Goal: Task Accomplishment & Management: Complete application form

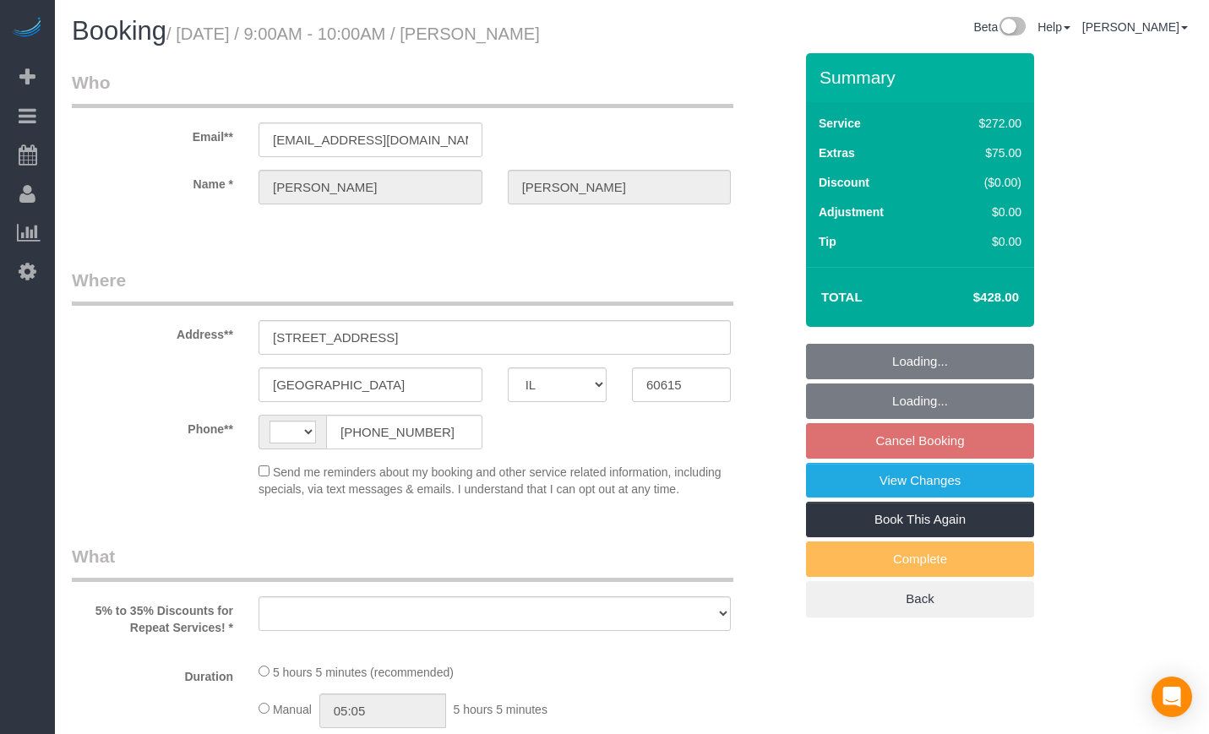
select select "IL"
select select "string:[GEOGRAPHIC_DATA]"
select select "object:572"
select select "string:fspay-e1b4e826-9504-4b98-8dab-42cf44e718b5"
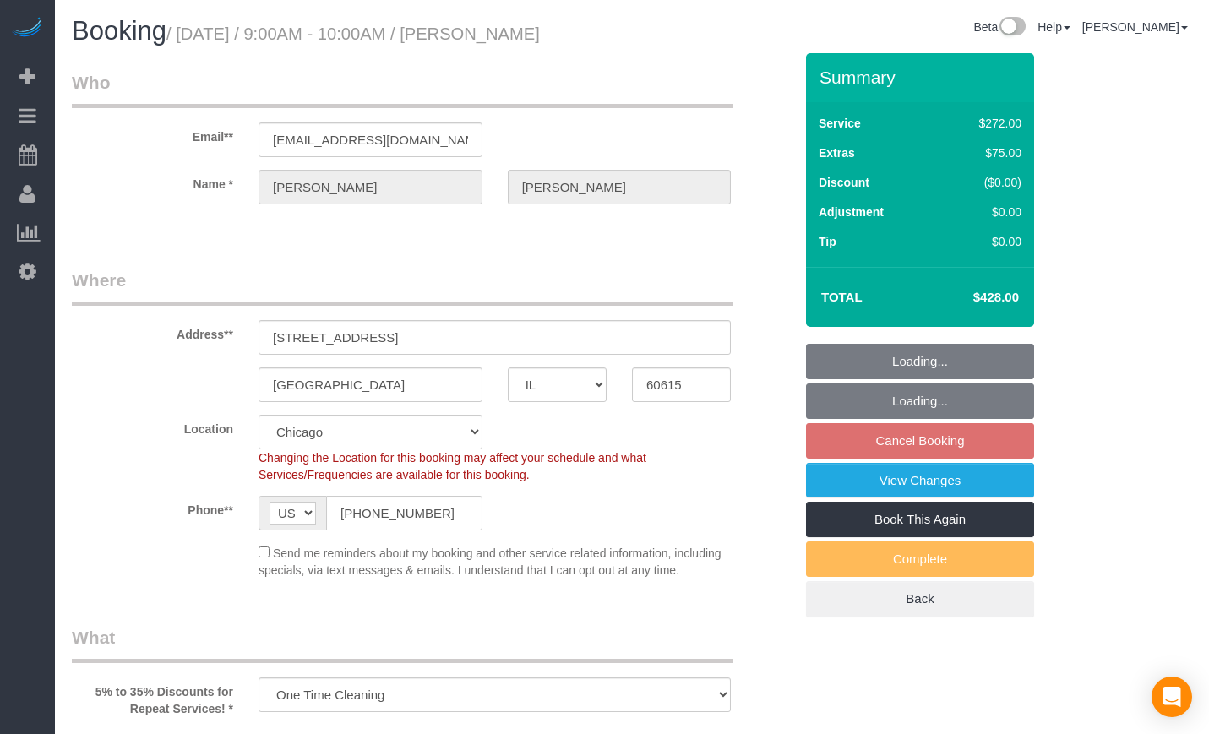
select select "object:579"
select select "513"
select select "5"
select select "spot1"
select select "number:1"
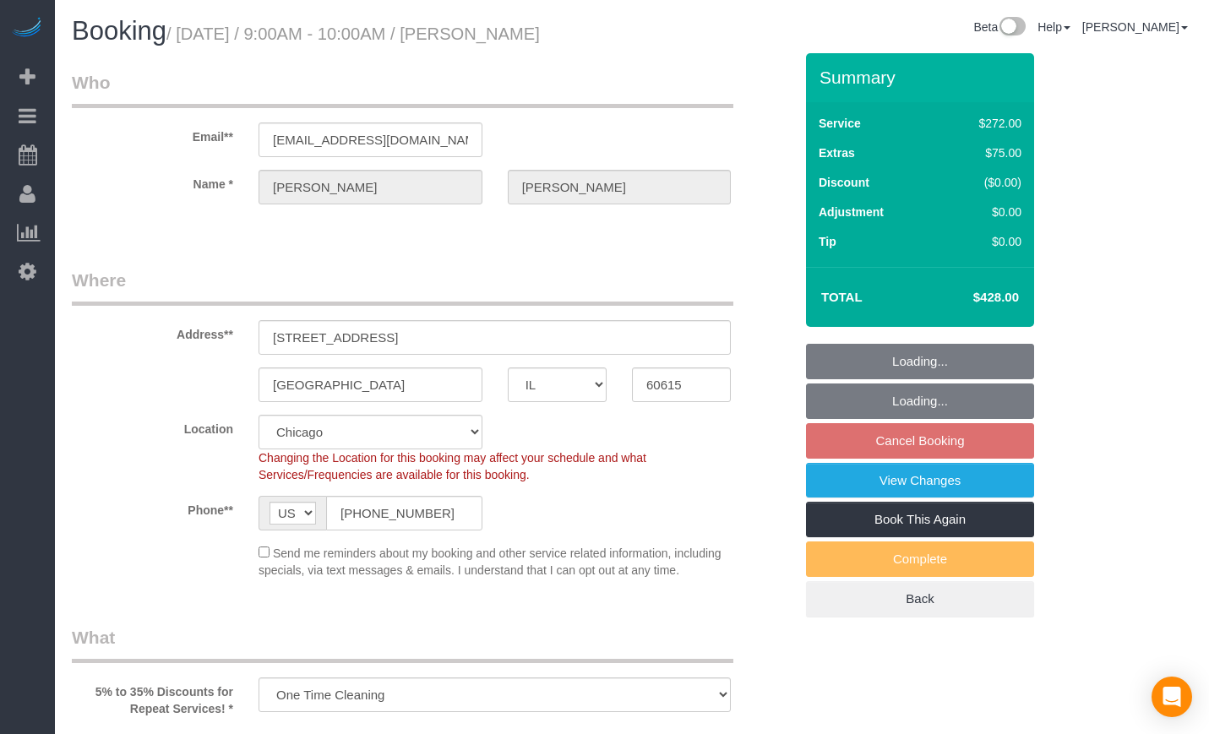
select select "number:66"
select select "number:139"
select select "number:106"
select select "5"
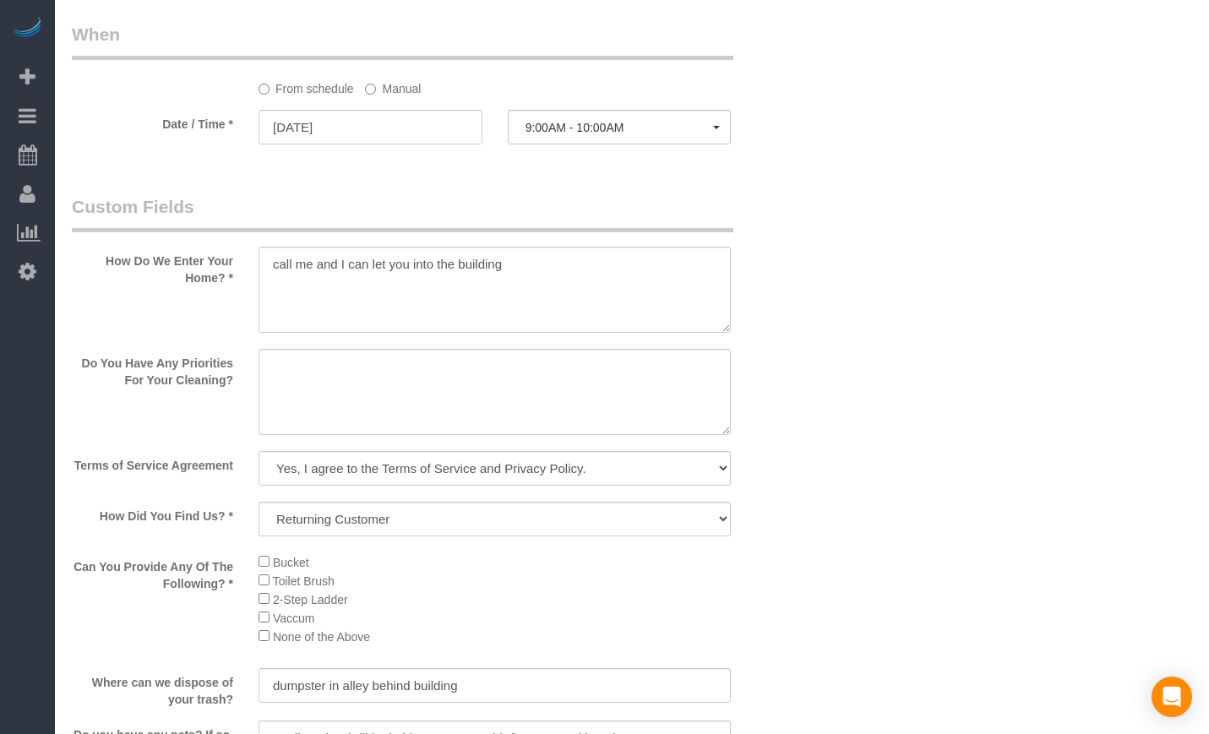
scroll to position [1831, 0]
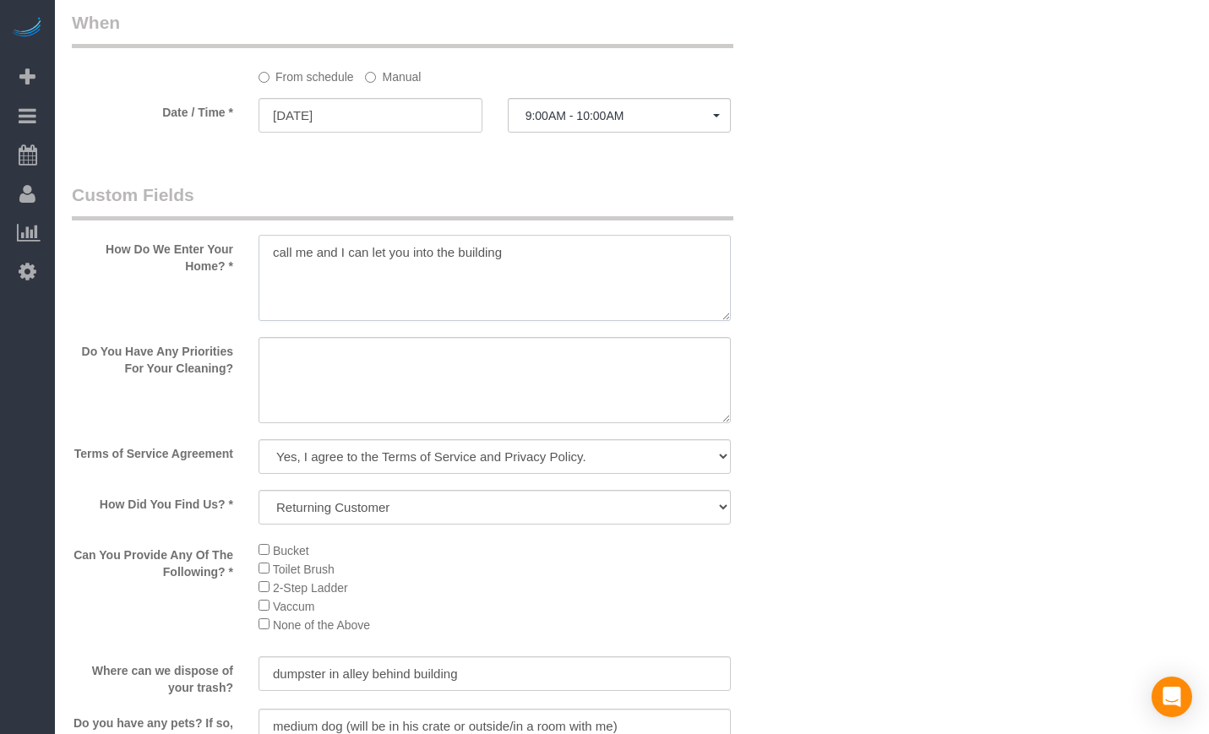
drag, startPoint x: 560, startPoint y: 285, endPoint x: 146, endPoint y: 244, distance: 416.1
click at [146, 244] on fieldset "Custom Fields How Do We Enter Your Home? * Do You Have Any Priorities For Your …" at bounding box center [433, 652] width 722 height 938
click at [843, 351] on div "Who Email** [EMAIL_ADDRESS][DOMAIN_NAME] Name * [PERSON_NAME] Where Address** […" at bounding box center [632, 0] width 1121 height 3557
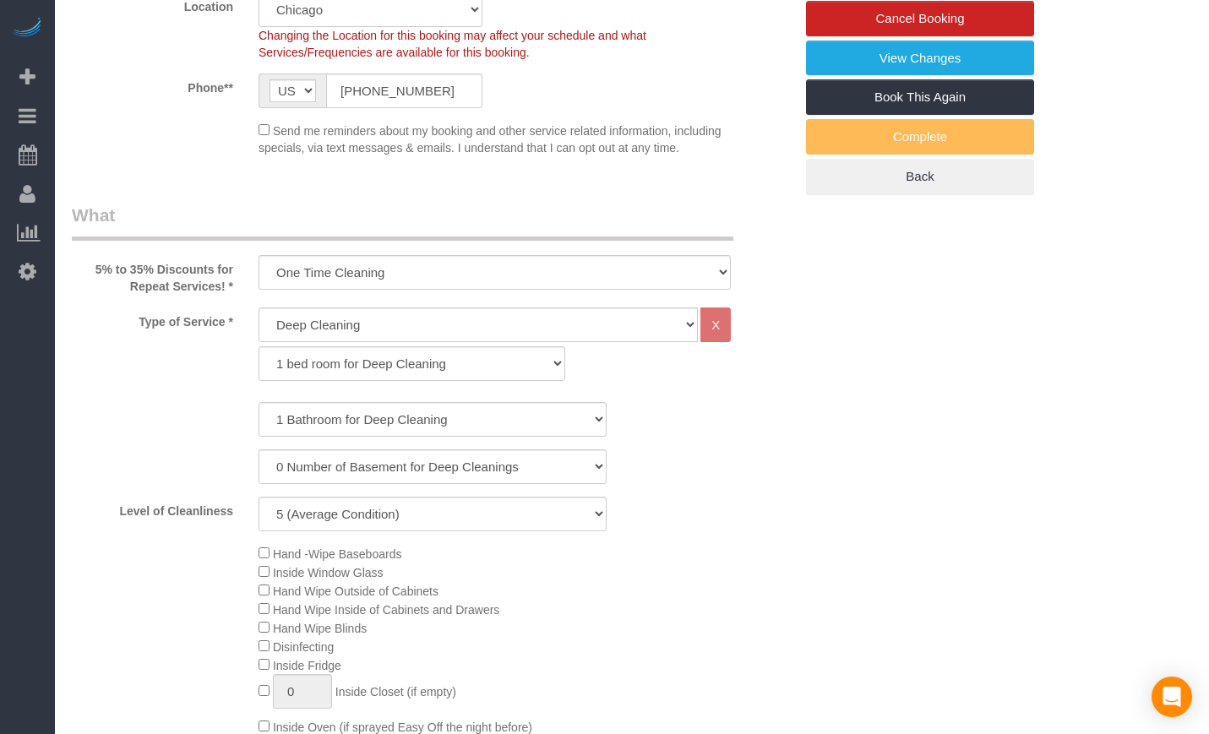
scroll to position [0, 0]
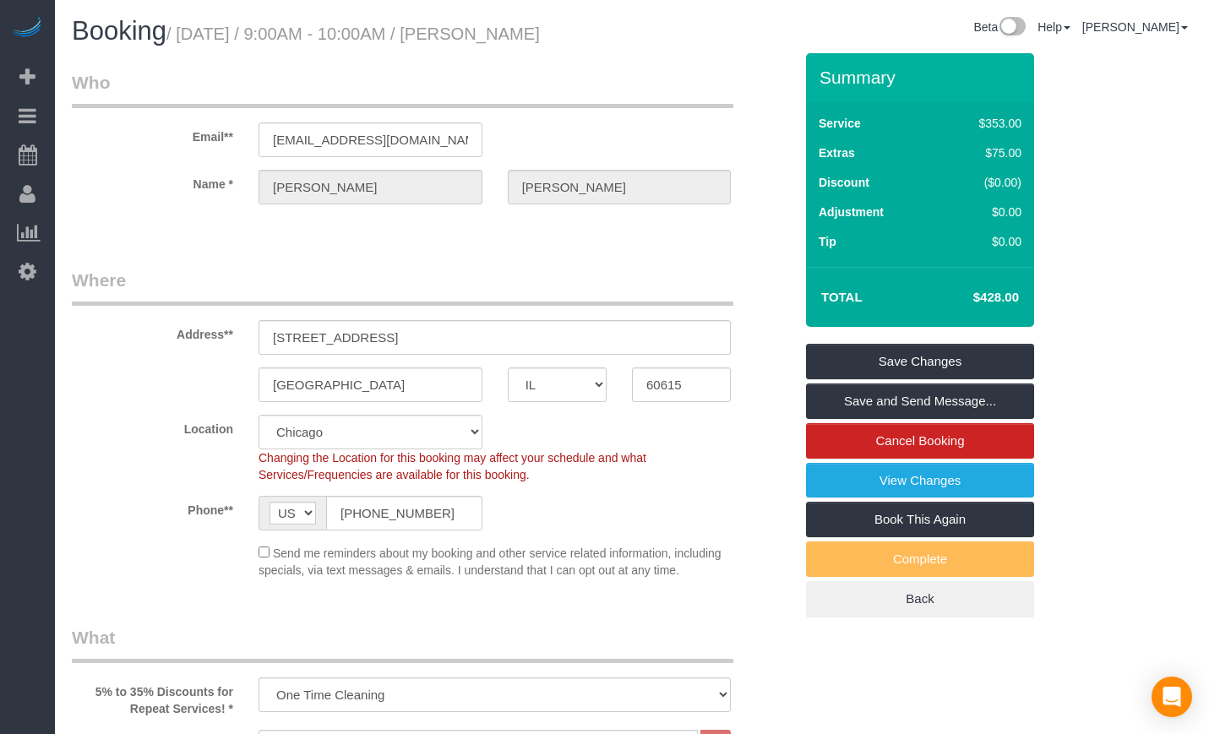
drag, startPoint x: 1017, startPoint y: 335, endPoint x: 975, endPoint y: 336, distance: 41.4
click at [975, 319] on td "$428.00" at bounding box center [971, 297] width 110 height 42
copy h4 "$428.00"
copy tr "$428.00"
drag, startPoint x: 112, startPoint y: 61, endPoint x: 481, endPoint y: 40, distance: 369.1
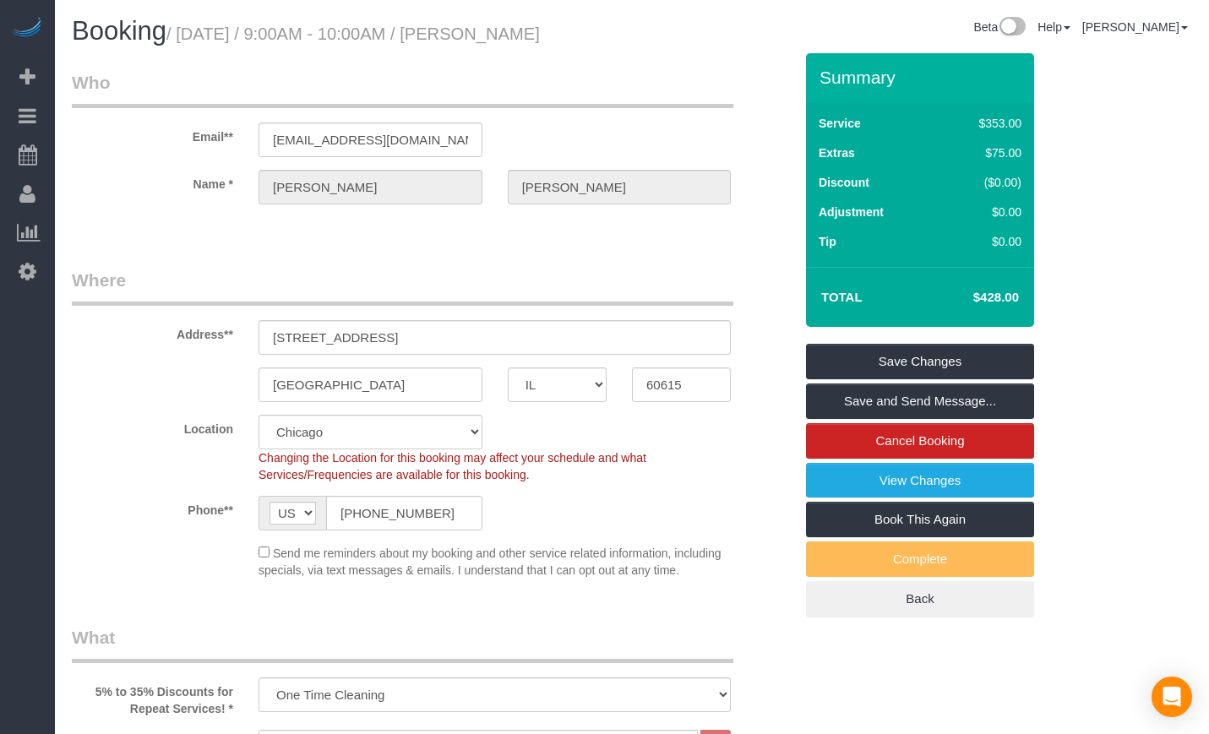
click at [481, 40] on h1 "Booking / [DATE] / 9:00AM - 10:00AM / [PERSON_NAME]" at bounding box center [346, 31] width 548 height 29
copy small "[PERSON_NAME]"
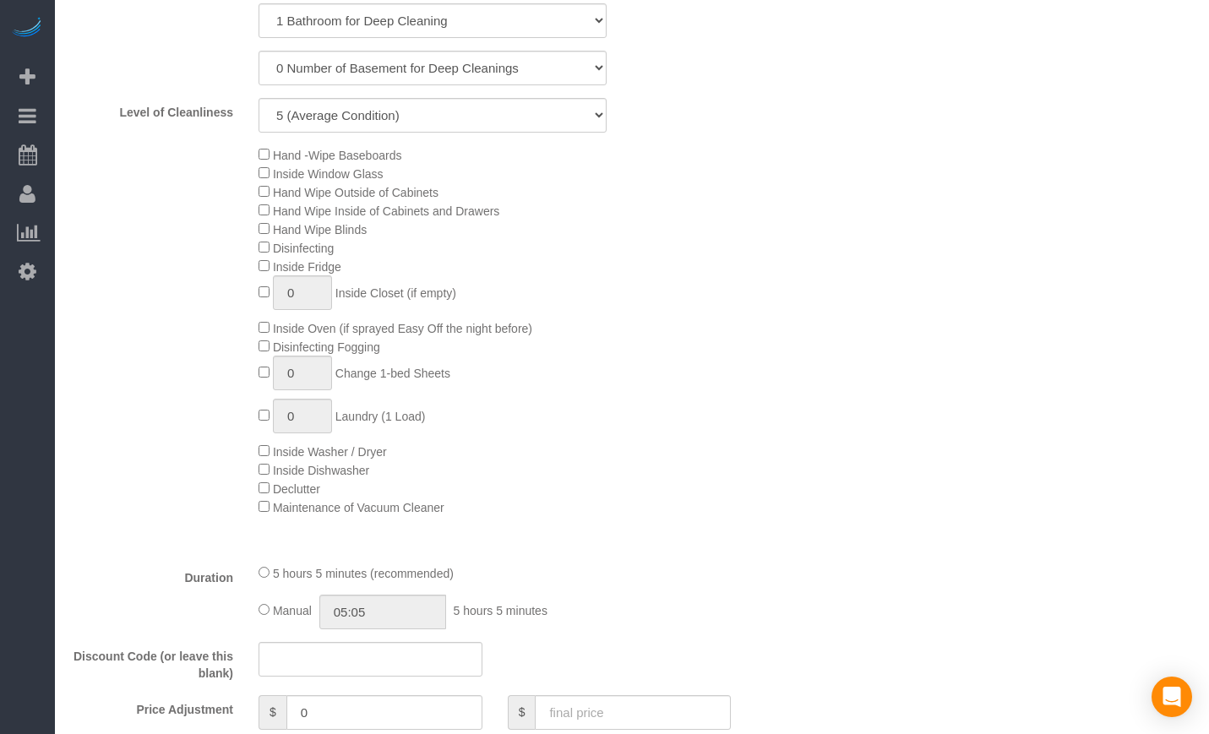
scroll to position [704, 0]
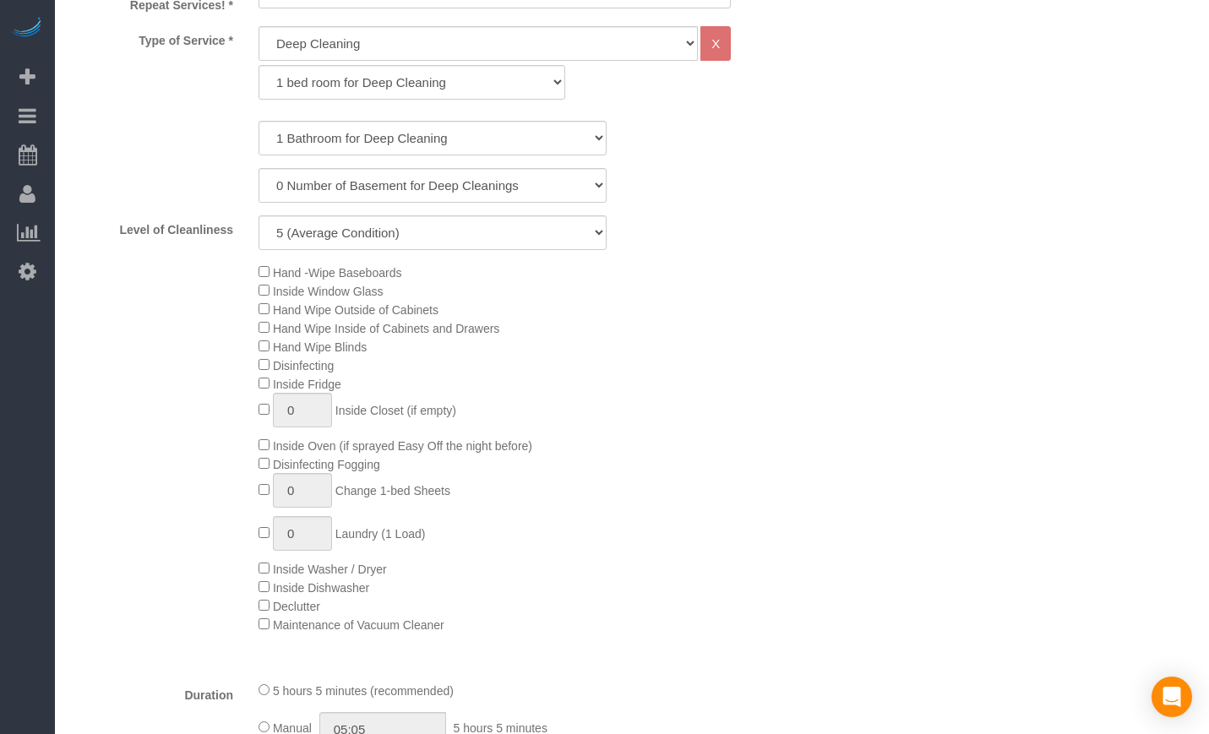
drag, startPoint x: 239, startPoint y: 297, endPoint x: 357, endPoint y: 390, distance: 150.3
click at [357, 390] on div "Hand -Wipe Baseboards Inside Window Glass Hand Wipe Outside of Cabinets Hand Wi…" at bounding box center [432, 448] width 747 height 371
click at [228, 292] on div "Hand -Wipe Baseboards Inside Window Glass Hand Wipe Outside of Cabinets Hand Wi…" at bounding box center [432, 448] width 747 height 371
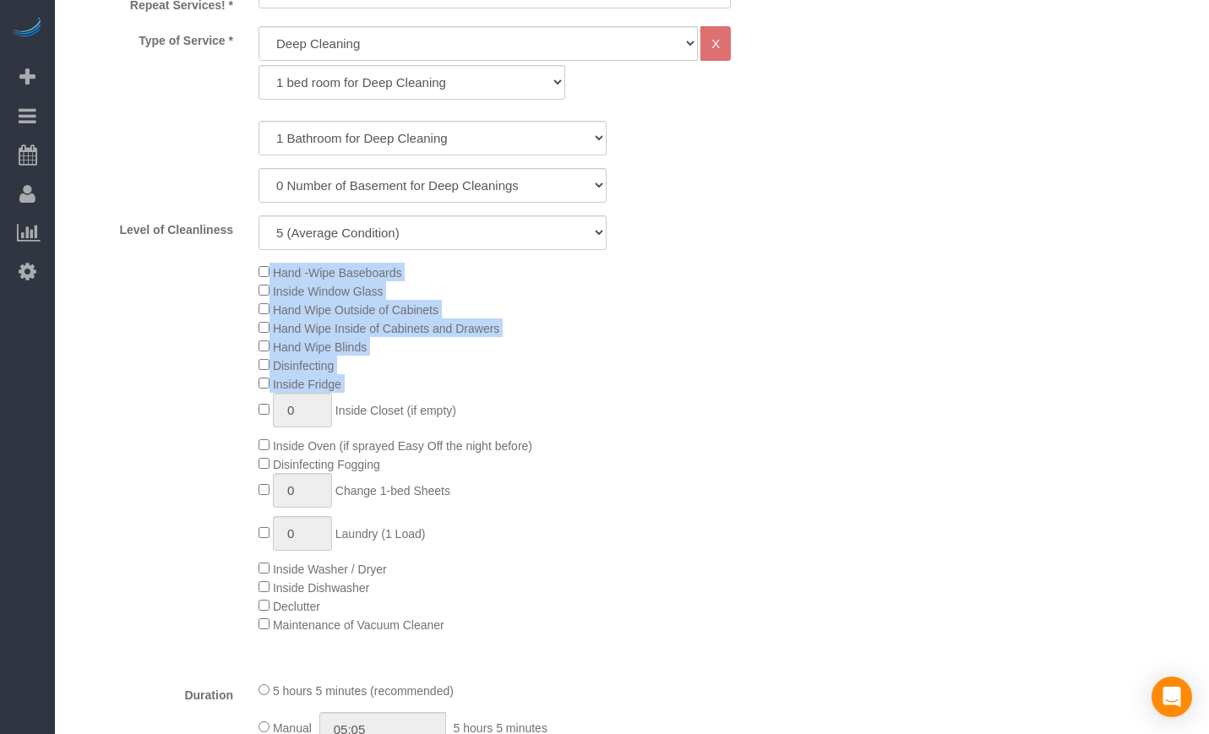
drag, startPoint x: 228, startPoint y: 292, endPoint x: 558, endPoint y: 408, distance: 349.6
click at [455, 405] on div "Hand -Wipe Baseboards Inside Window Glass Hand Wipe Outside of Cabinets Hand Wi…" at bounding box center [432, 448] width 747 height 371
click at [585, 408] on div "Hand -Wipe Baseboards Inside Window Glass Hand Wipe Outside of Cabinets Hand Wi…" at bounding box center [526, 448] width 560 height 371
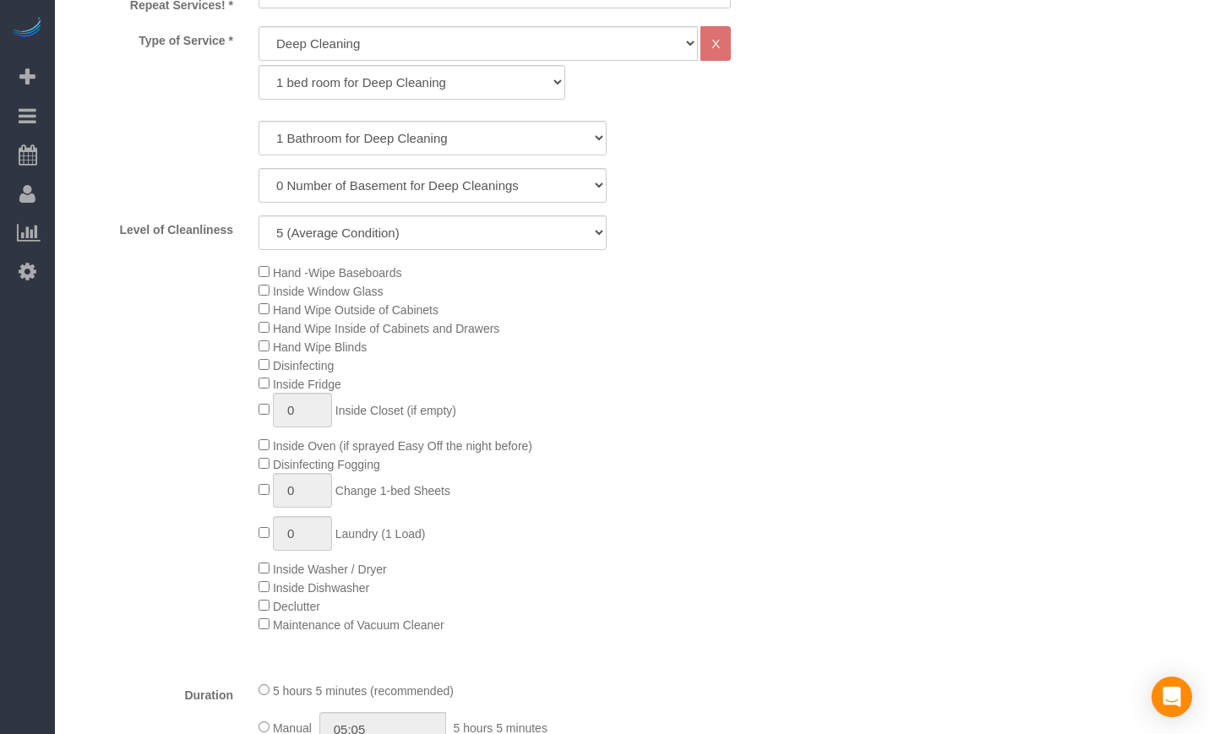
drag, startPoint x: 334, startPoint y: 414, endPoint x: 219, endPoint y: 304, distance: 159.0
click at [219, 304] on div "Hand -Wipe Baseboards Inside Window Glass Hand Wipe Outside of Cabinets Hand Wi…" at bounding box center [432, 448] width 747 height 371
click at [204, 319] on div "Hand -Wipe Baseboards Inside Window Glass Hand Wipe Outside of Cabinets Hand Wi…" at bounding box center [432, 448] width 747 height 371
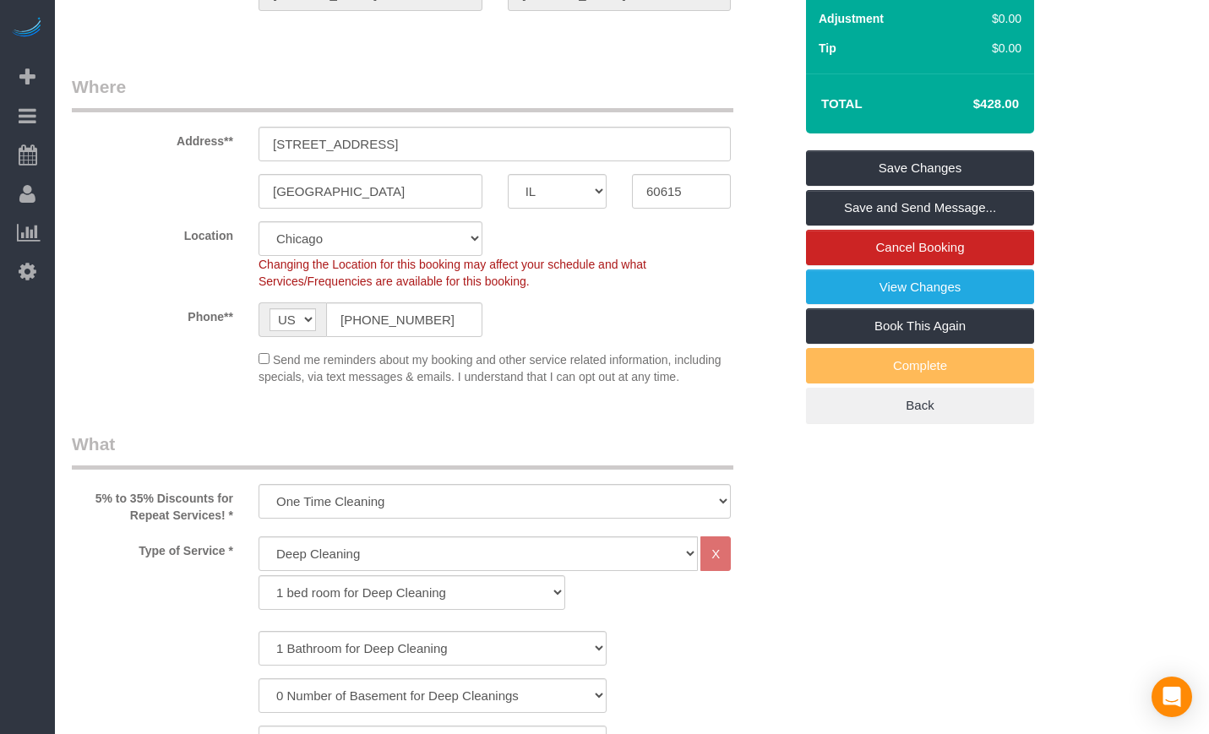
scroll to position [0, 0]
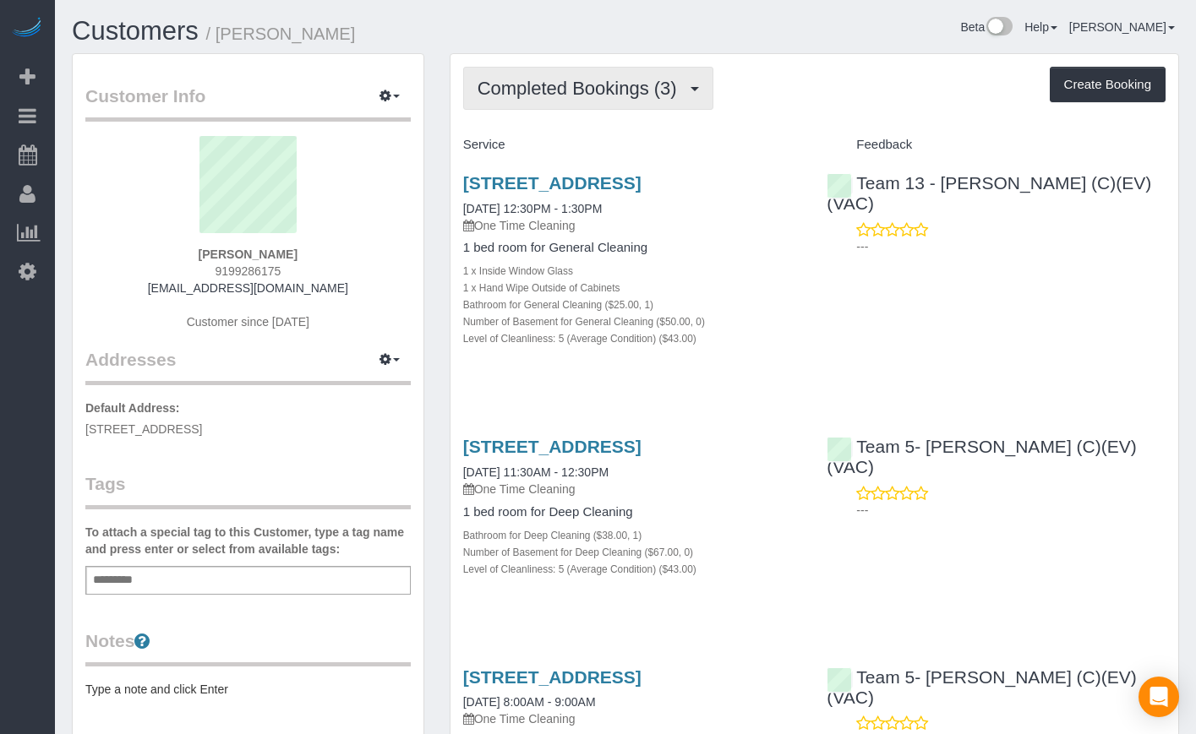
click at [622, 93] on span "Completed Bookings (3)" at bounding box center [581, 88] width 208 height 21
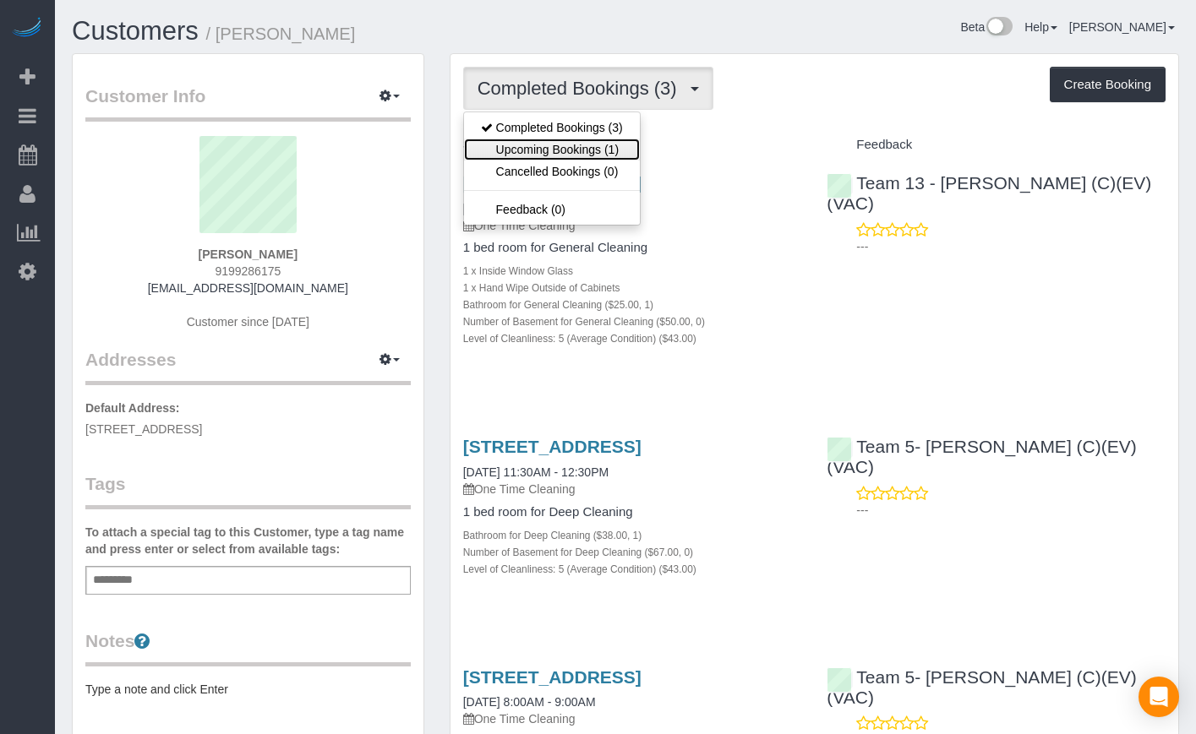
click at [588, 148] on link "Upcoming Bookings (1)" at bounding box center [552, 150] width 176 height 22
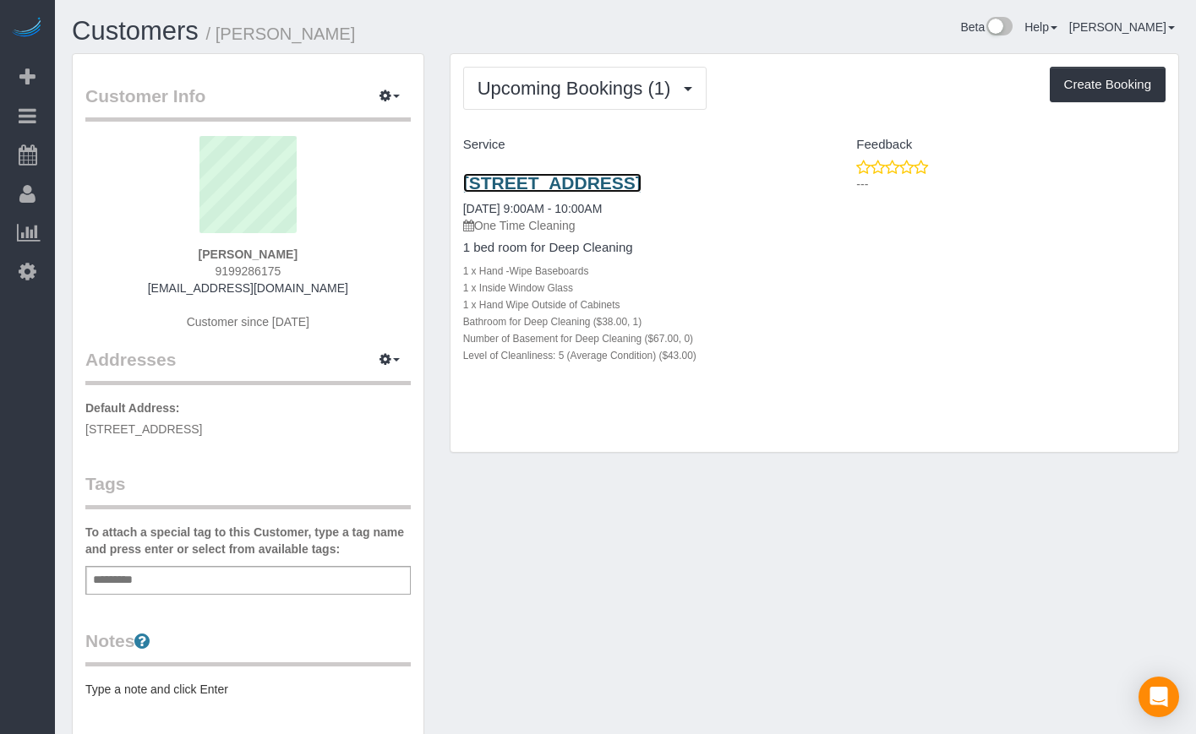
click at [587, 177] on link "5427 S University Ave, Apt B3, Chicago, IL 60615" at bounding box center [552, 182] width 178 height 19
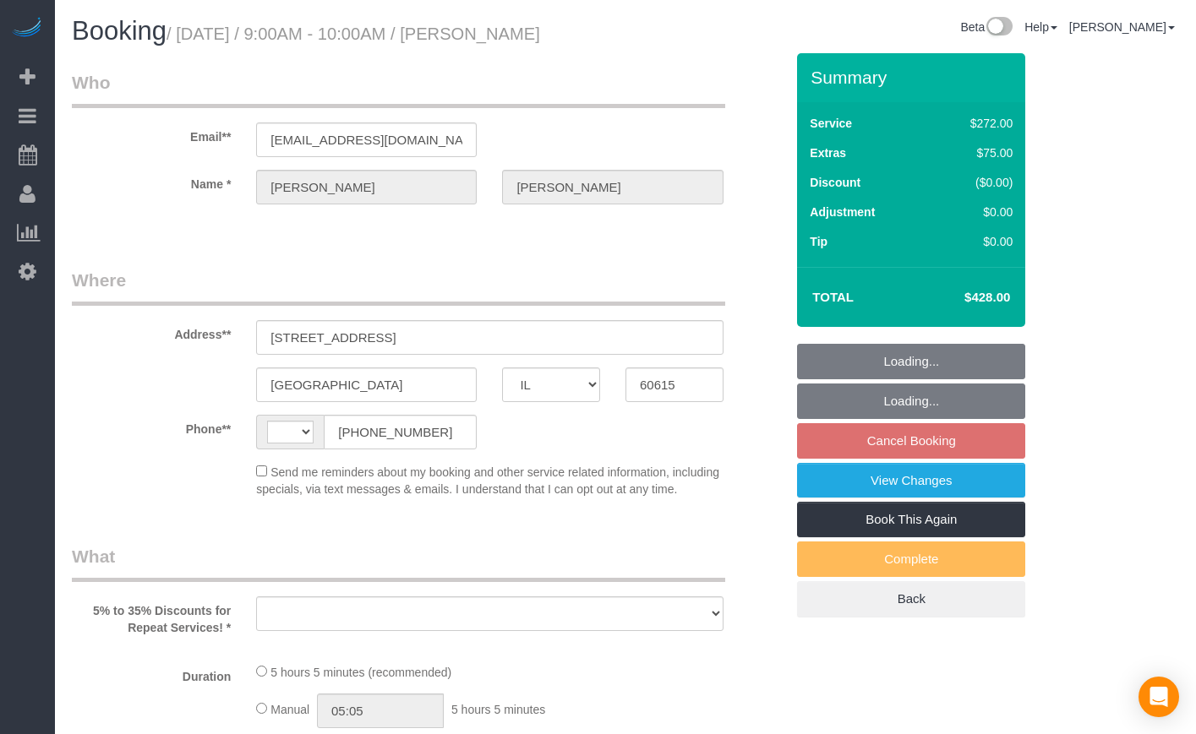
select select "IL"
select select "string:US"
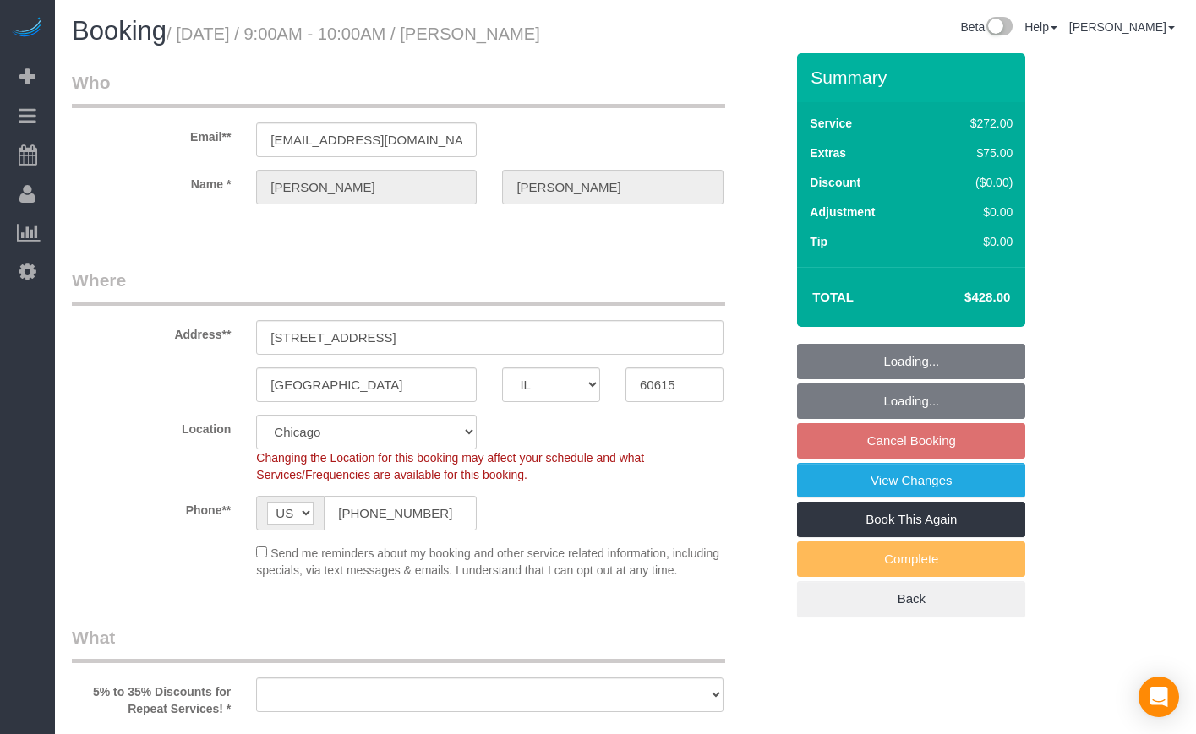
select select "513"
select select "5"
select select "object:719"
select select "string:fspay-e1b4e826-9504-4b98-8dab-42cf44e718b5"
select select "number:1"
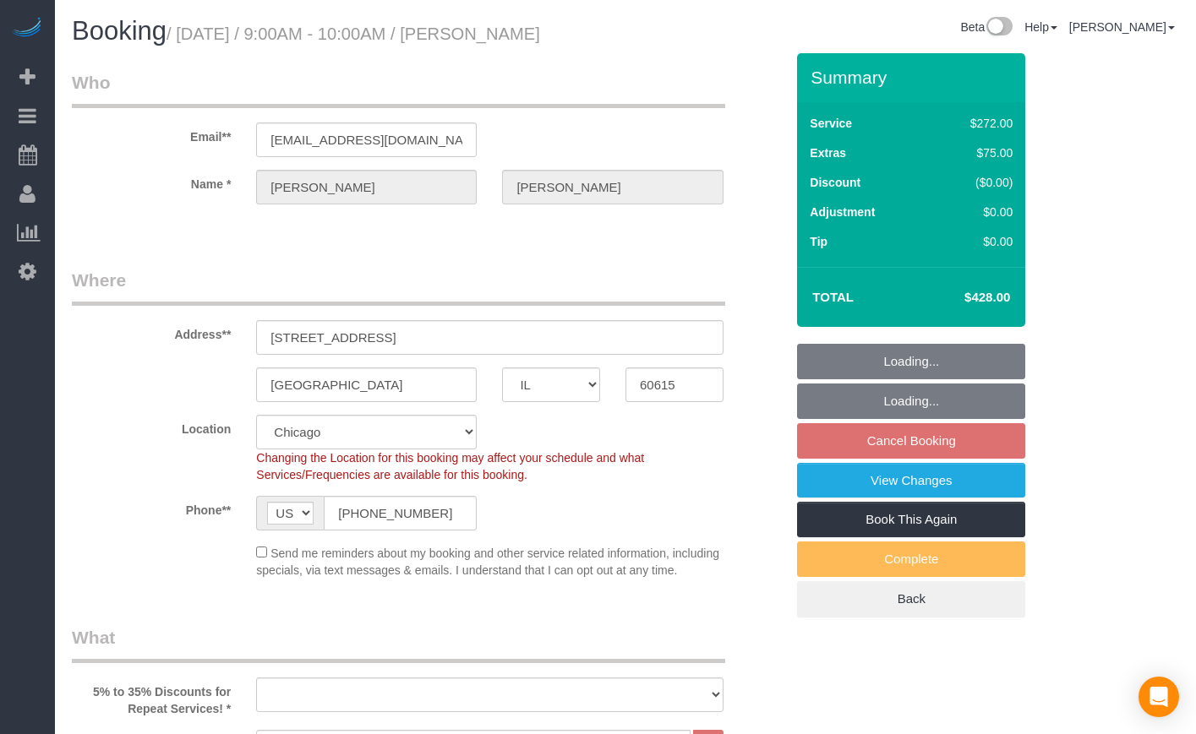
select select "number:66"
select select "number:139"
select select "number:106"
select select "5"
select select "object:1105"
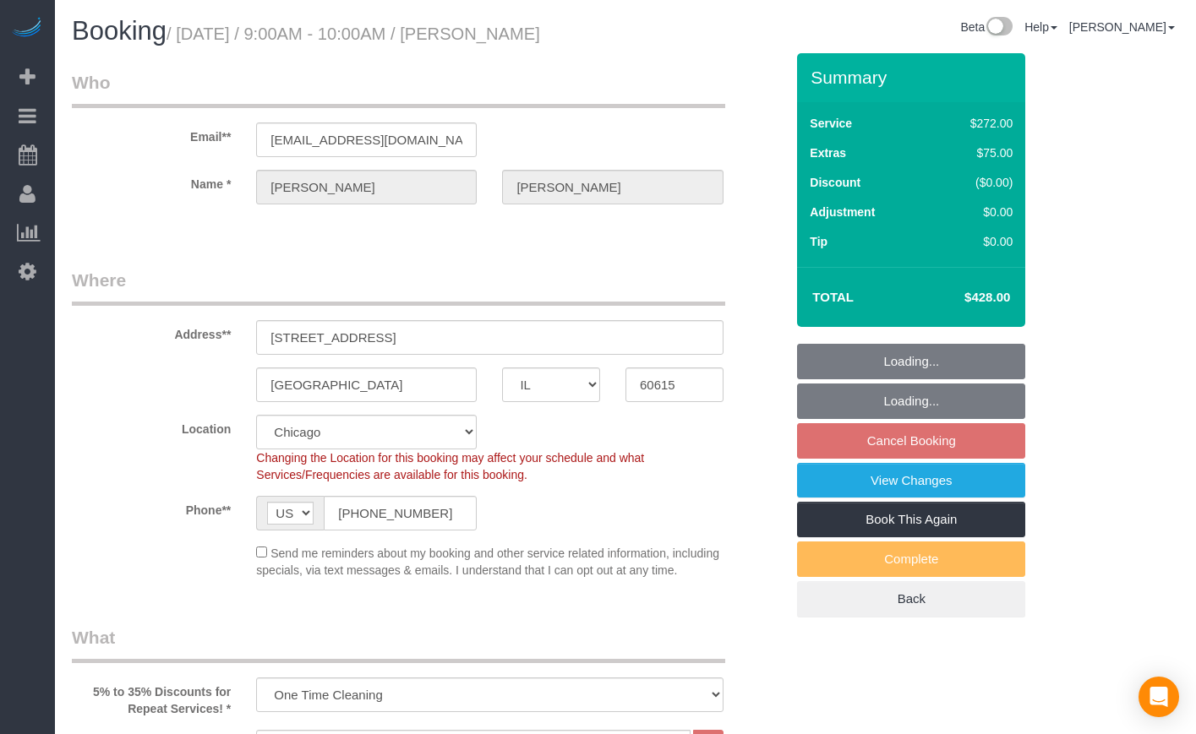
select select "spot1"
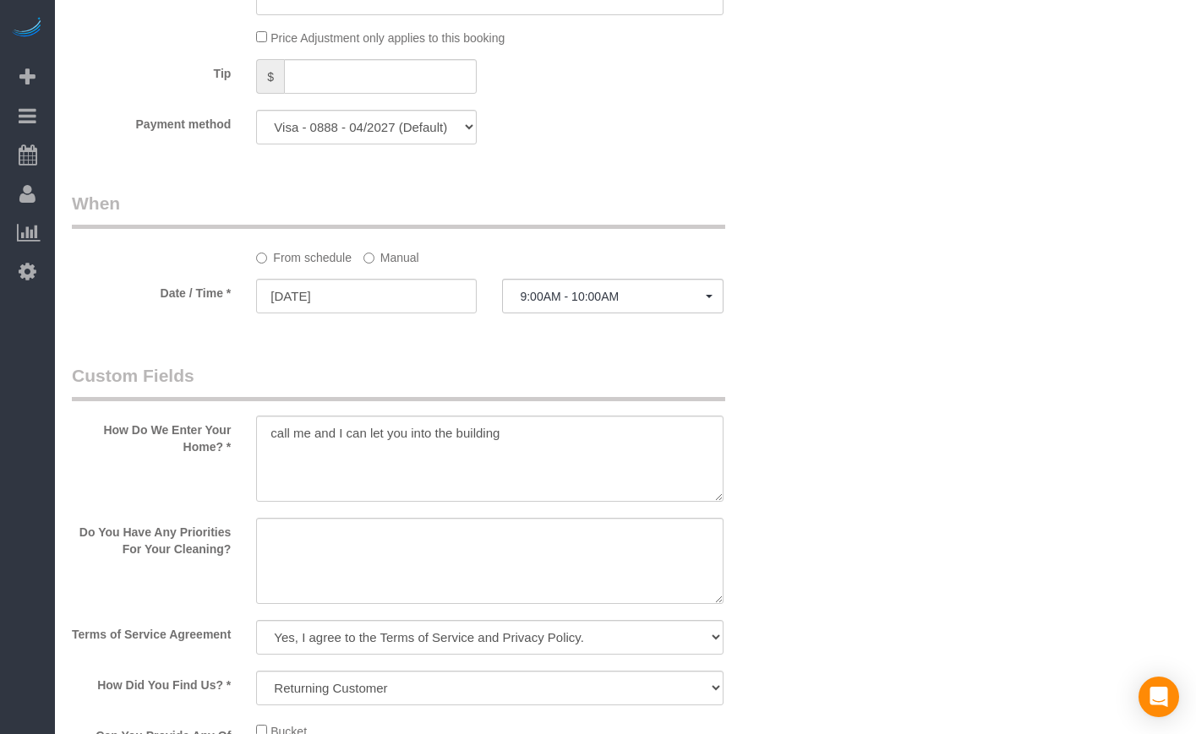
scroll to position [1972, 0]
